Goal: Use online tool/utility: Utilize a website feature to perform a specific function

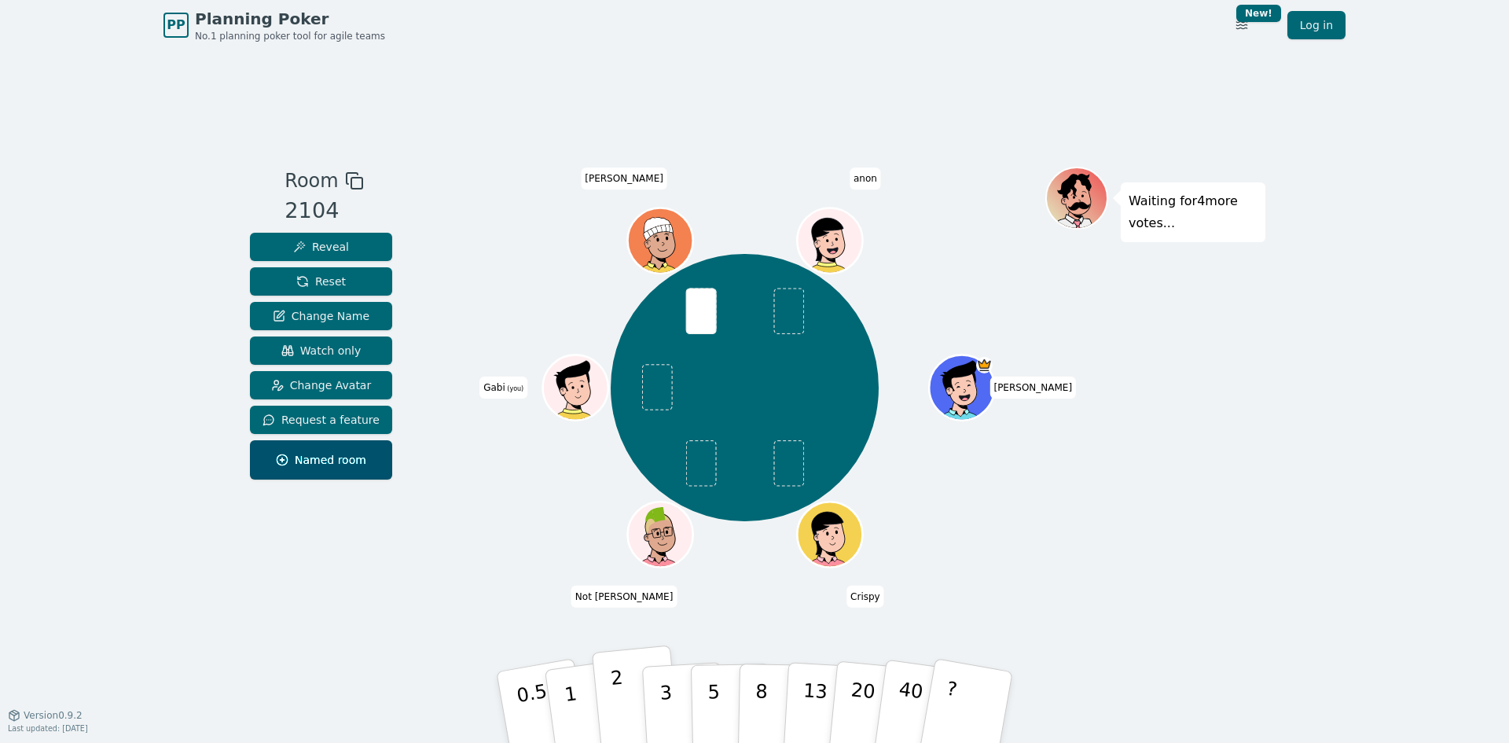
click at [626, 702] on button "2" at bounding box center [637, 707] width 90 height 125
click at [673, 686] on button "3" at bounding box center [684, 707] width 86 height 123
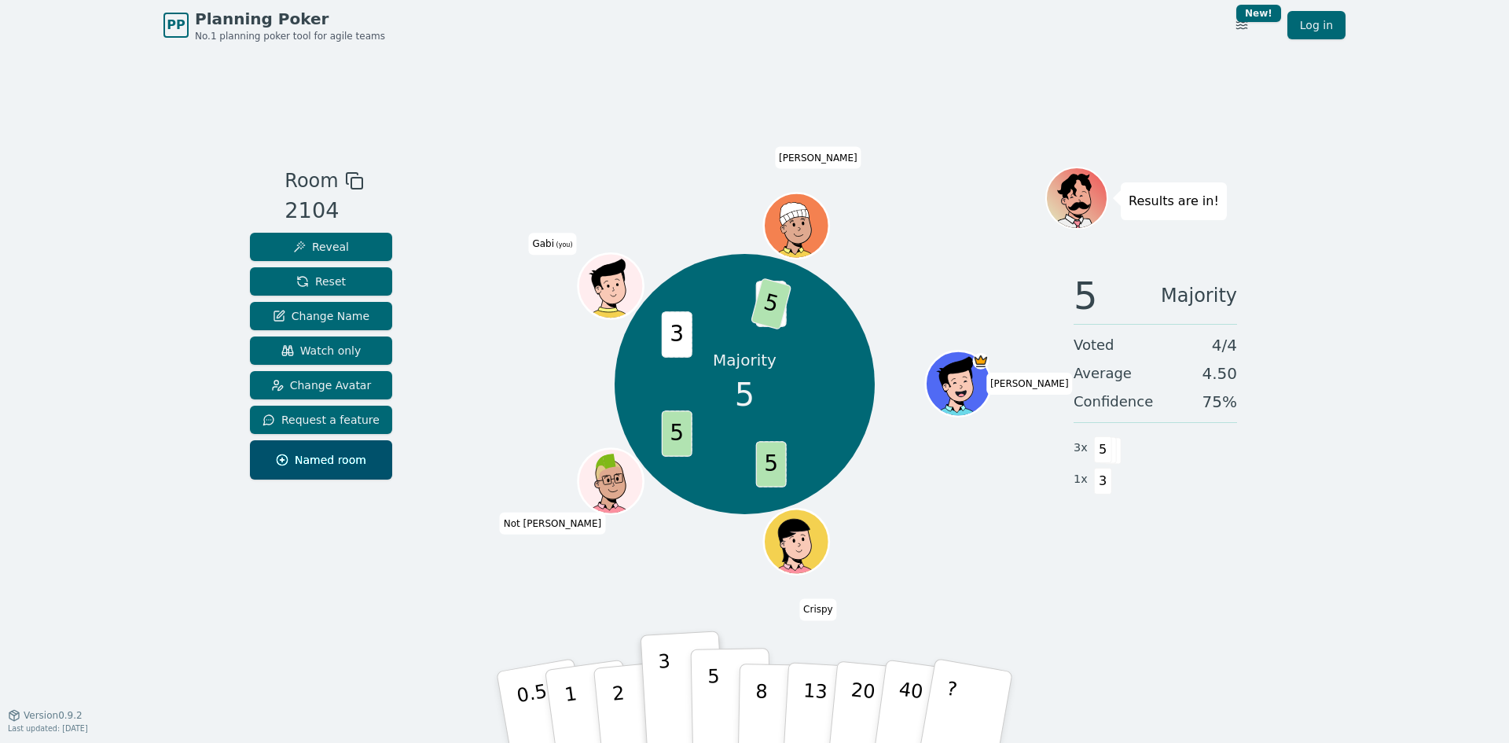
click at [717, 692] on p "5" at bounding box center [713, 707] width 13 height 85
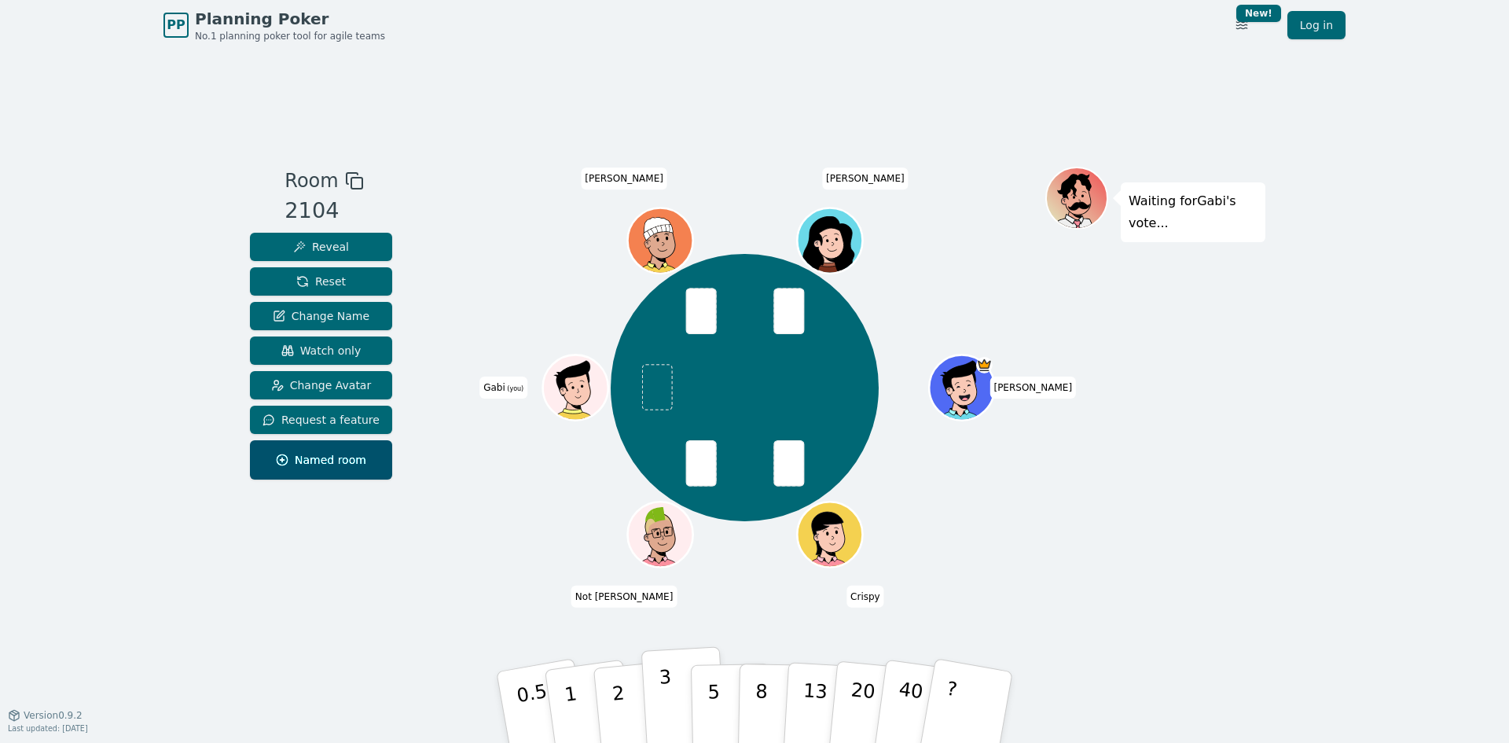
click at [663, 698] on p "3" at bounding box center [667, 709] width 17 height 86
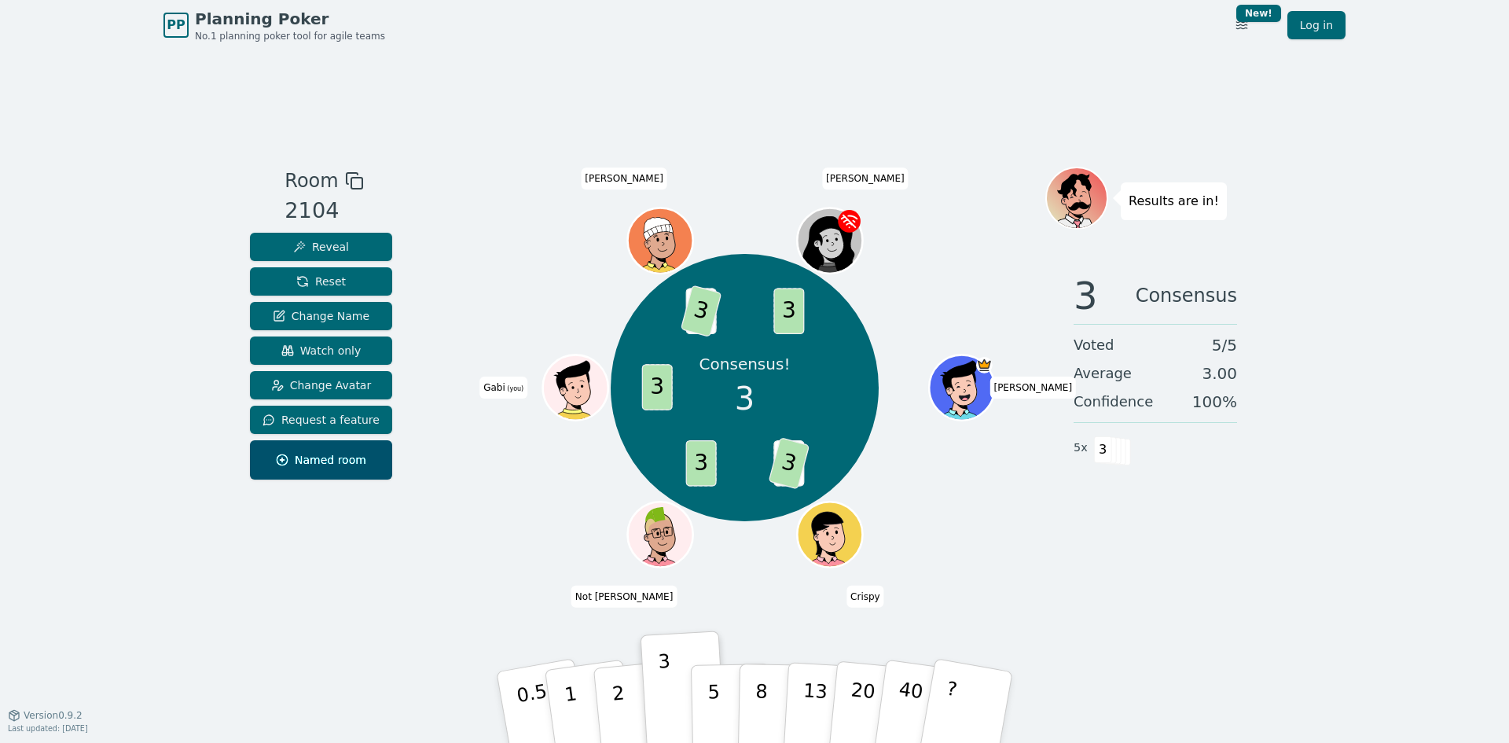
click at [1174, 616] on div "Room 2104 Reveal Reset Change Name Watch only Change Avatar Request a feature N…" at bounding box center [755, 382] width 1022 height 664
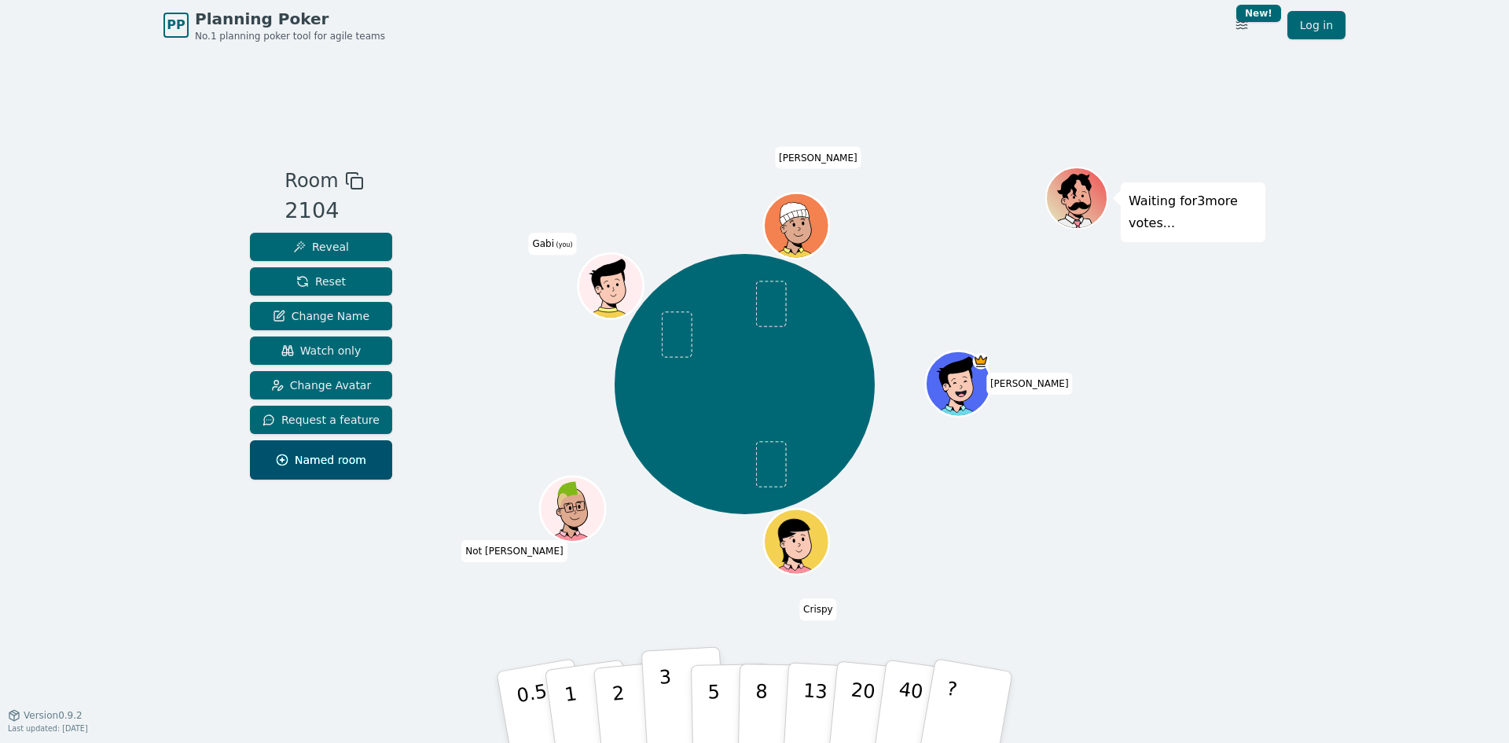
click at [666, 704] on p "3" at bounding box center [667, 709] width 17 height 86
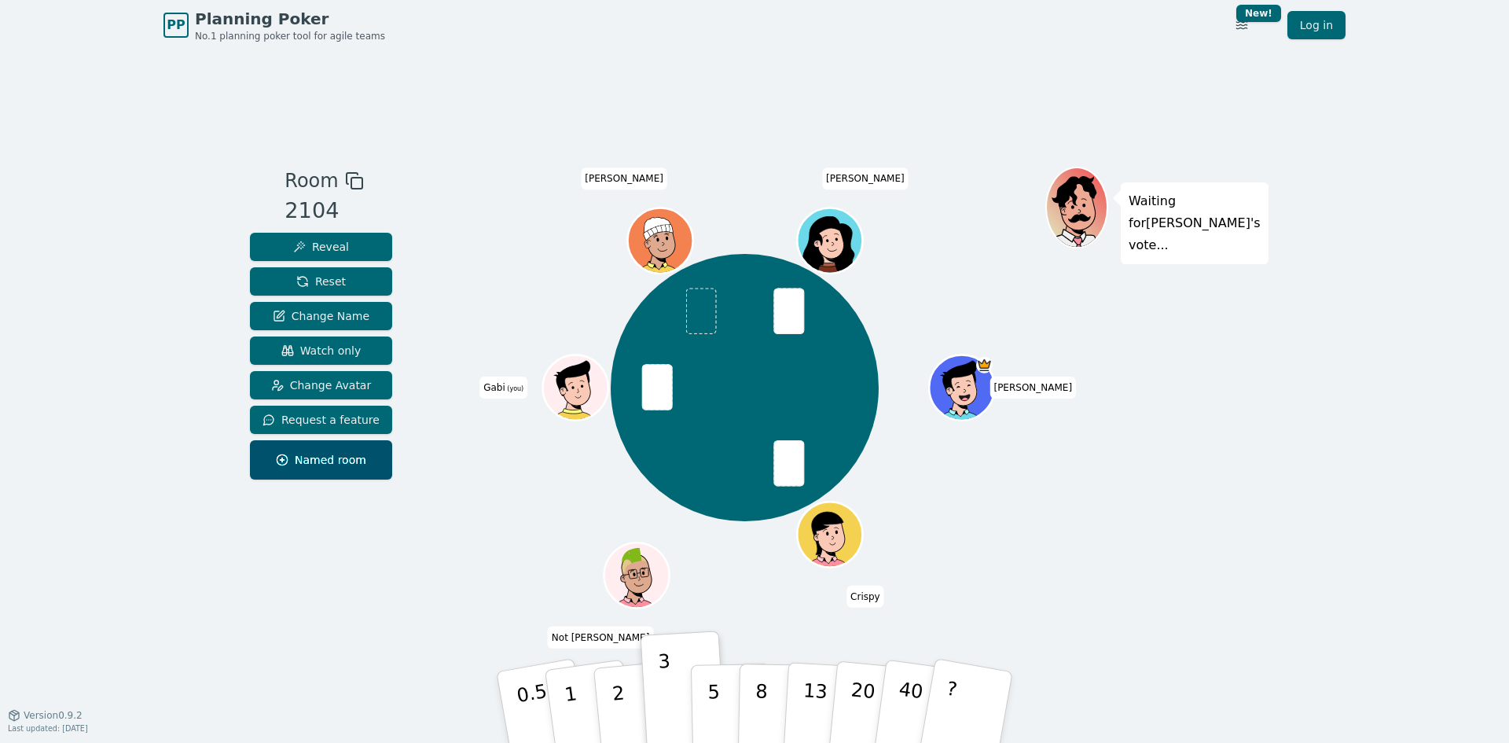
click at [503, 495] on div "[PERSON_NAME] Not [PERSON_NAME] (you) [PERSON_NAME]" at bounding box center [744, 388] width 601 height 386
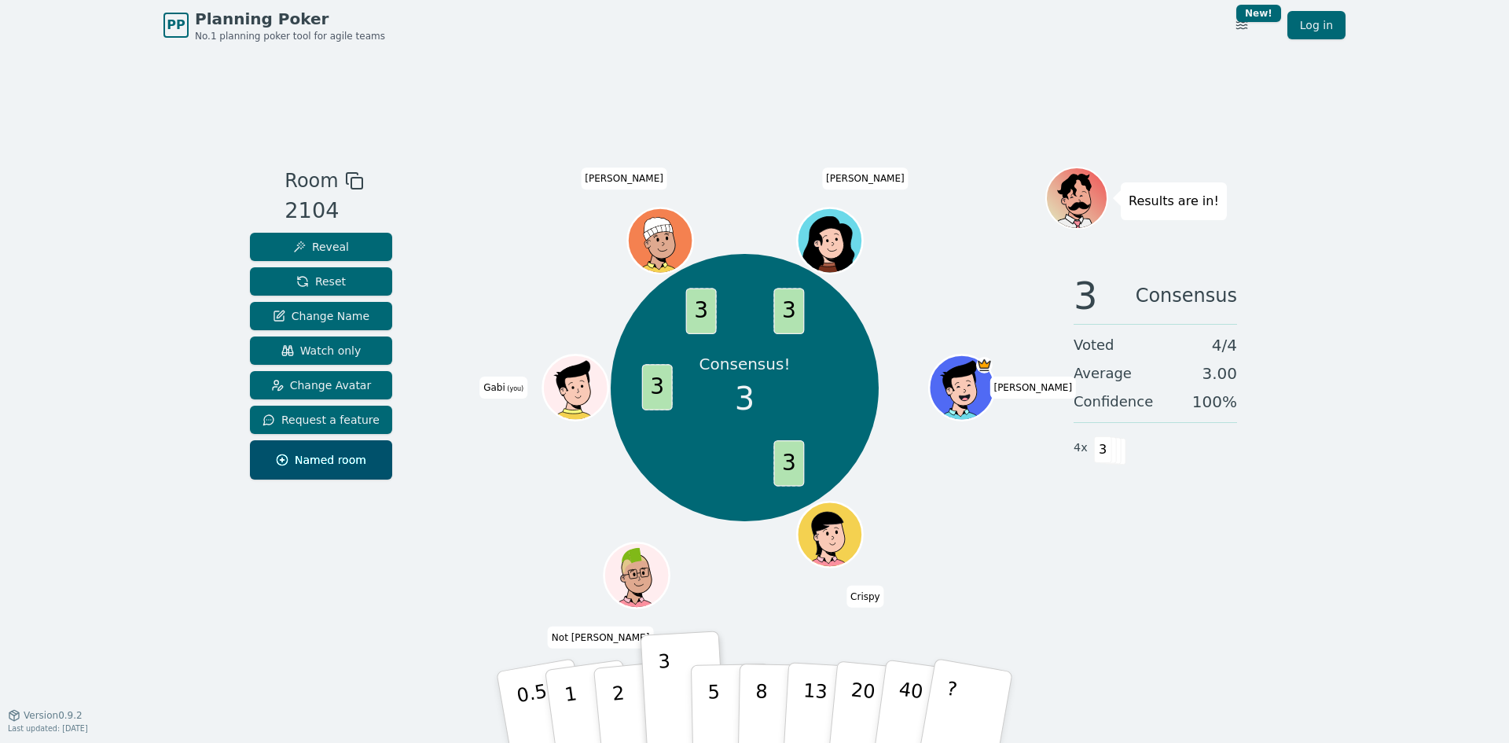
click at [1004, 546] on div "Consensus! 3 3 3 3 3 [PERSON_NAME] Not [PERSON_NAME] (you) [PERSON_NAME]" at bounding box center [744, 388] width 601 height 386
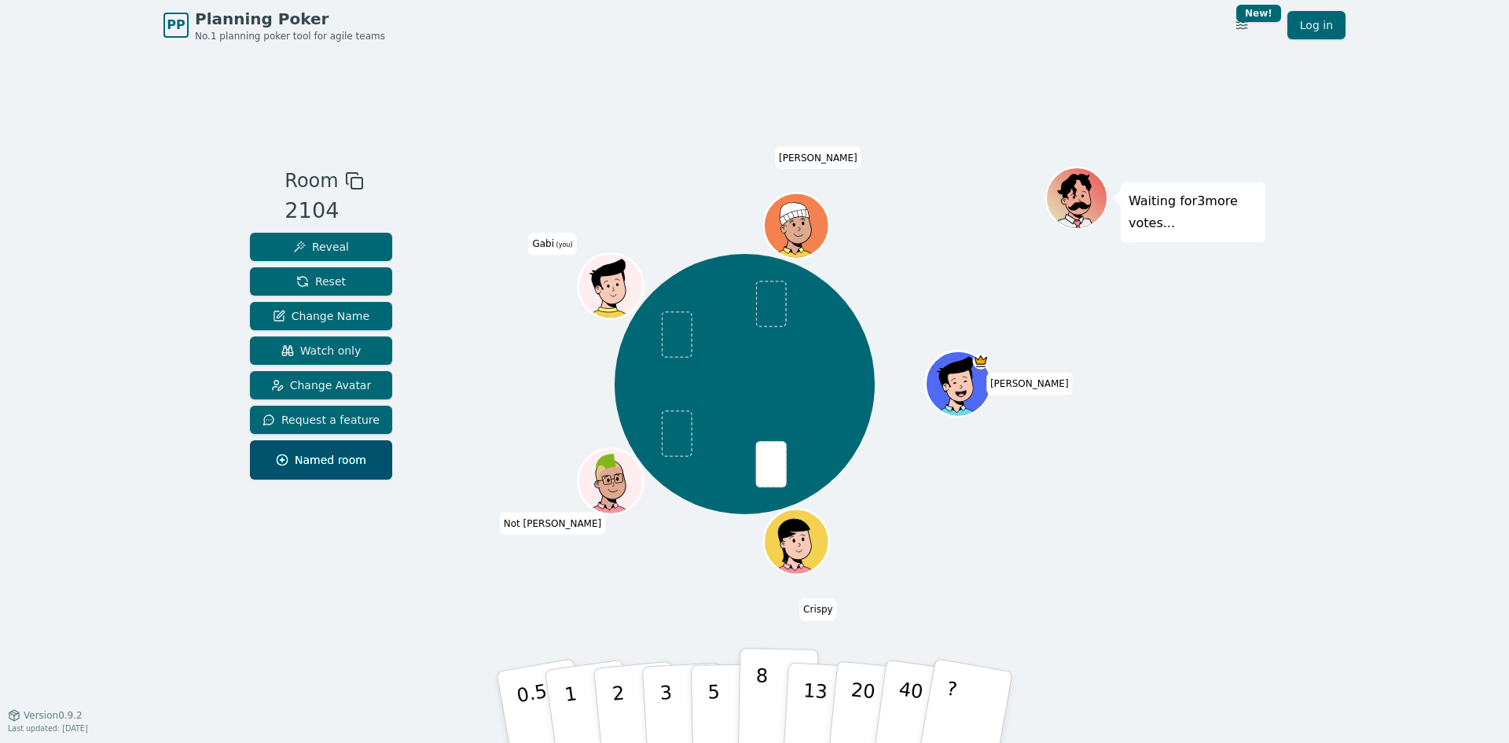
click at [761, 707] on p "8" at bounding box center [760, 706] width 13 height 85
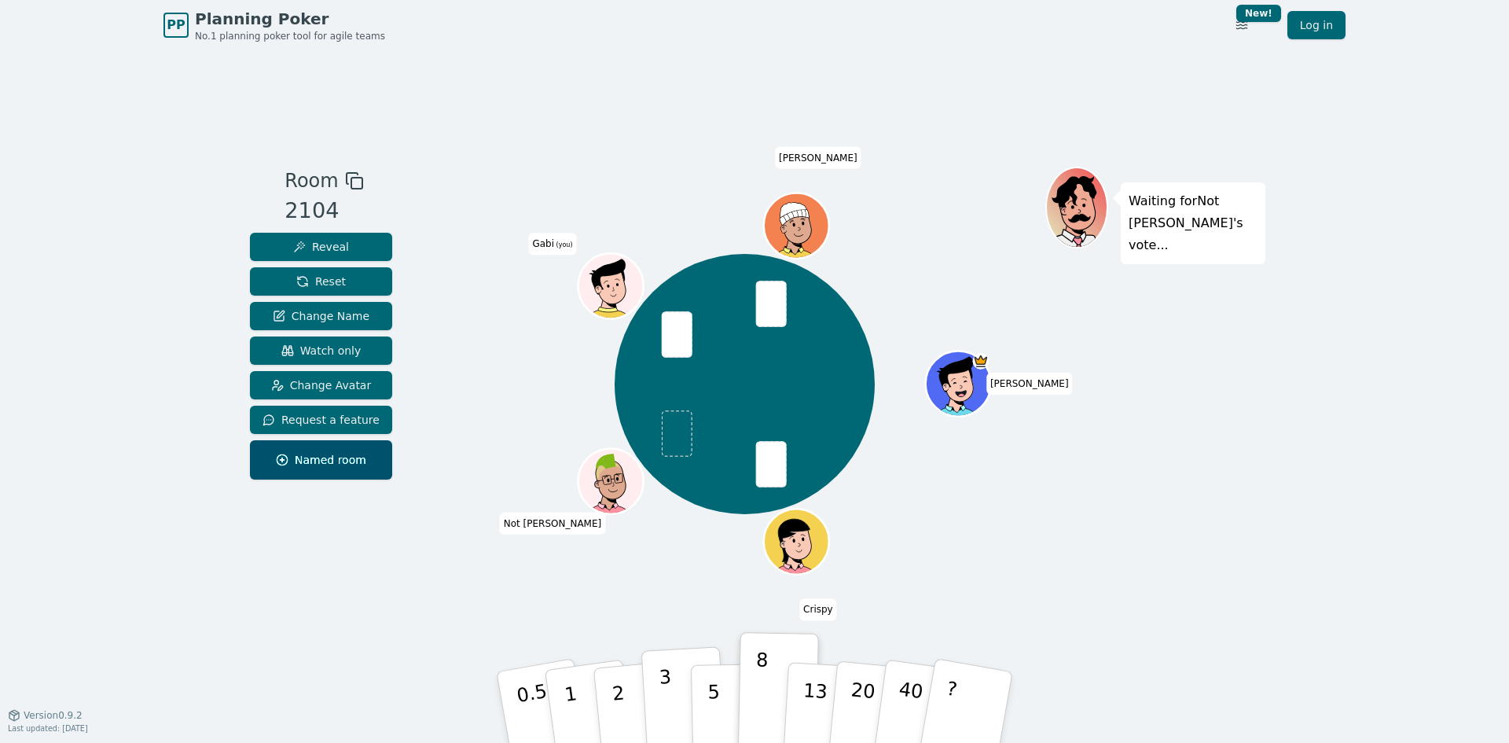
click at [670, 705] on button "3" at bounding box center [684, 707] width 86 height 123
click at [674, 660] on button "3" at bounding box center [684, 707] width 86 height 123
